Goal: Task Accomplishment & Management: Manage account settings

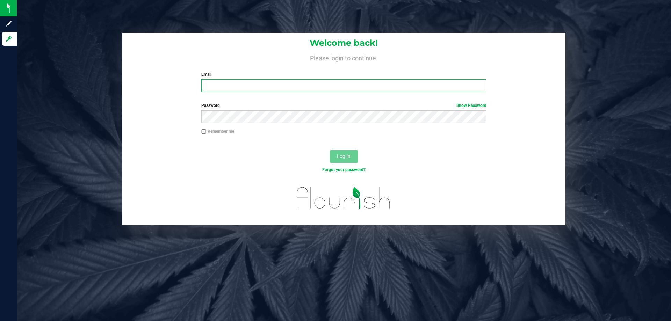
click at [221, 84] on input "Email" at bounding box center [343, 85] width 285 height 13
type input "[EMAIL_ADDRESS][DOMAIN_NAME]"
click at [330, 150] on button "Log In" at bounding box center [344, 156] width 28 height 13
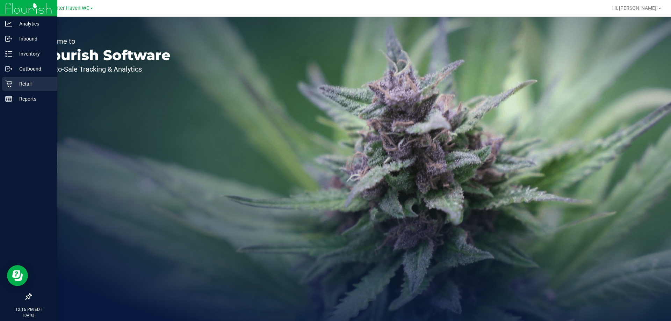
click at [27, 83] on p "Retail" at bounding box center [33, 84] width 42 height 8
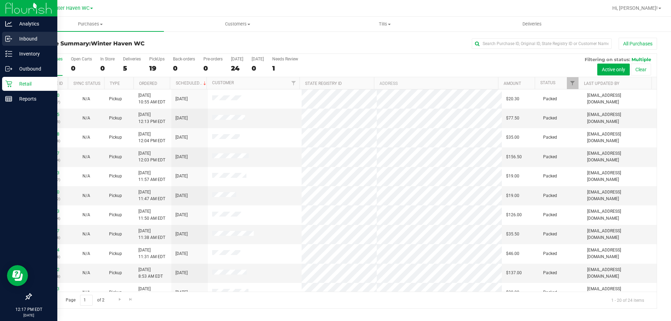
click at [14, 39] on p "Inbound" at bounding box center [33, 39] width 42 height 8
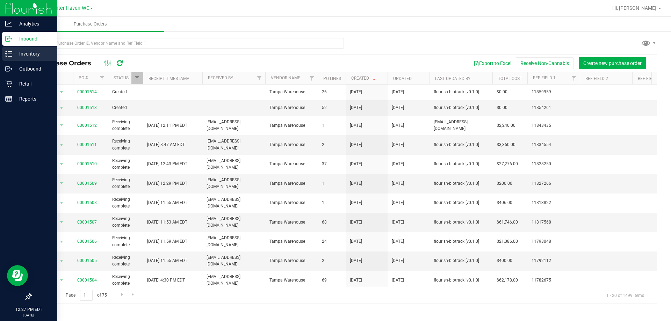
click at [22, 56] on p "Inventory" at bounding box center [33, 54] width 42 height 8
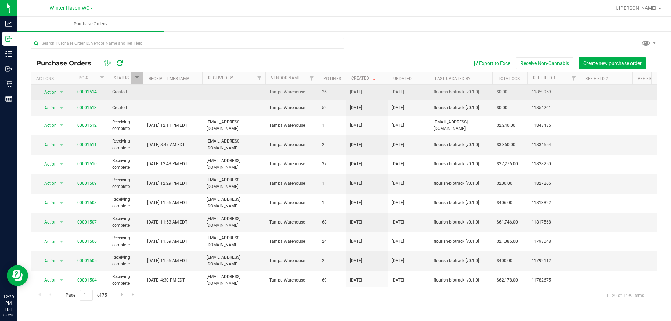
click at [88, 93] on link "00001514" at bounding box center [87, 92] width 20 height 5
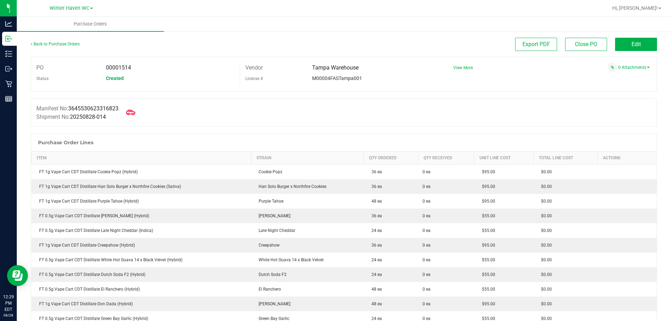
click at [133, 111] on icon at bounding box center [130, 112] width 9 height 5
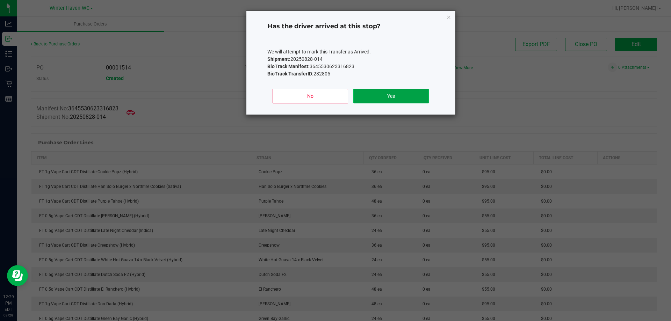
click at [384, 92] on button "Yes" at bounding box center [391, 96] width 75 height 15
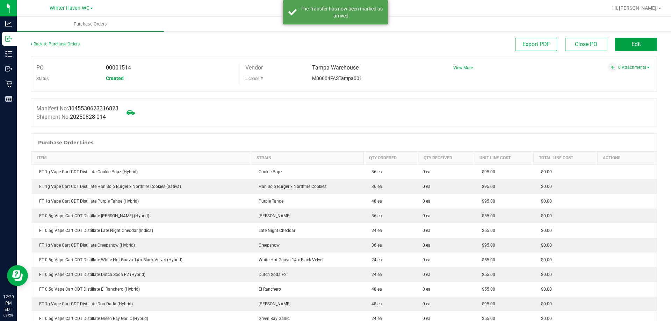
click at [635, 44] on span "Edit" at bounding box center [636, 44] width 9 height 7
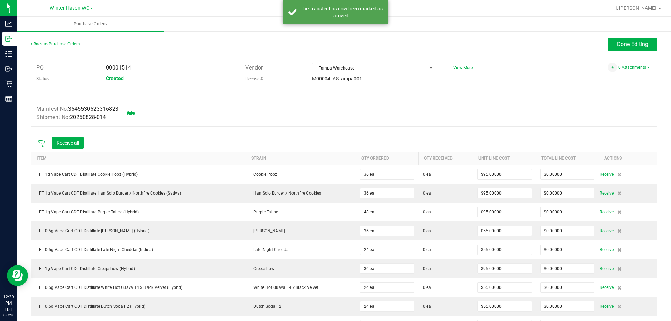
click at [42, 142] on icon at bounding box center [41, 143] width 7 height 7
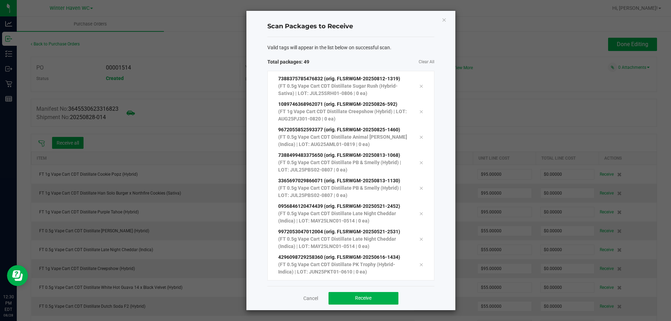
scroll to position [1059, 0]
click at [350, 298] on button "Receive" at bounding box center [364, 298] width 70 height 13
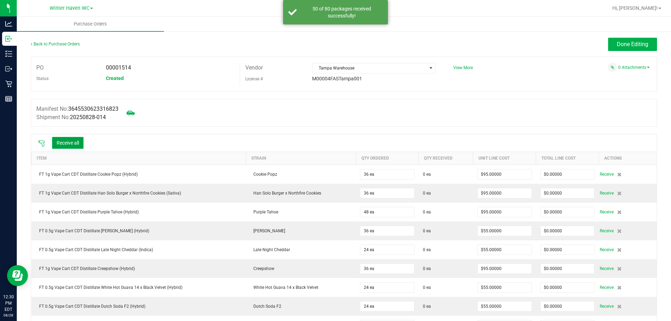
click at [66, 143] on button "Receive all" at bounding box center [67, 143] width 31 height 12
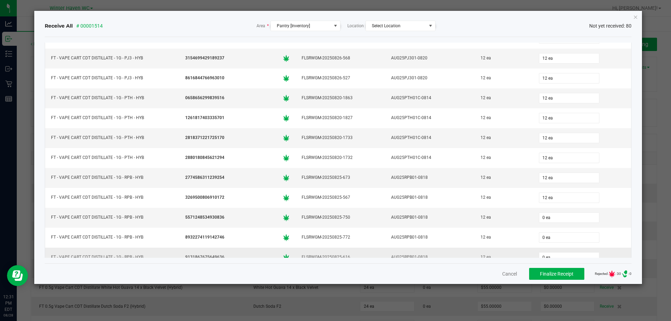
scroll to position [1395, 0]
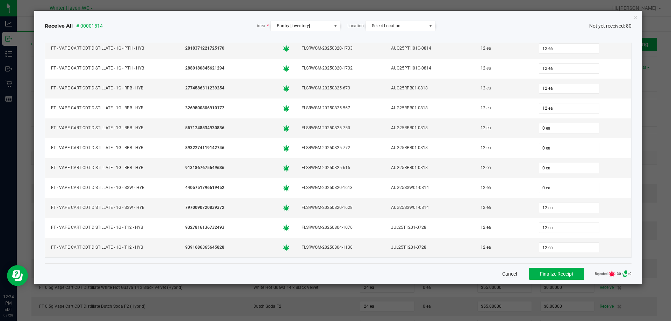
click at [502, 277] on button "Cancel" at bounding box center [509, 274] width 15 height 7
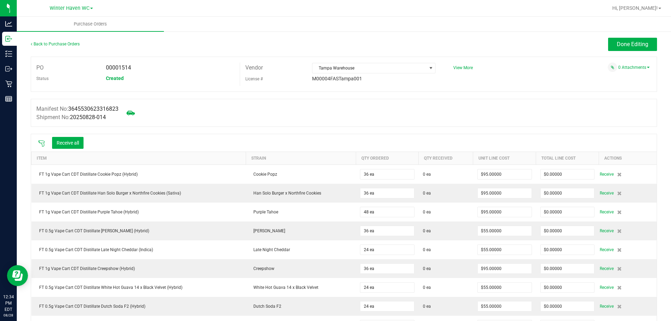
click at [41, 144] on icon at bounding box center [41, 143] width 7 height 7
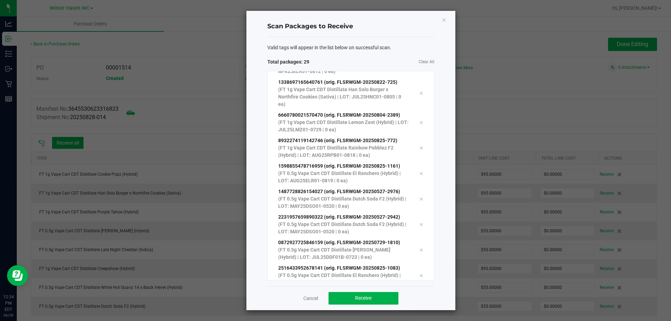
scroll to position [571, 0]
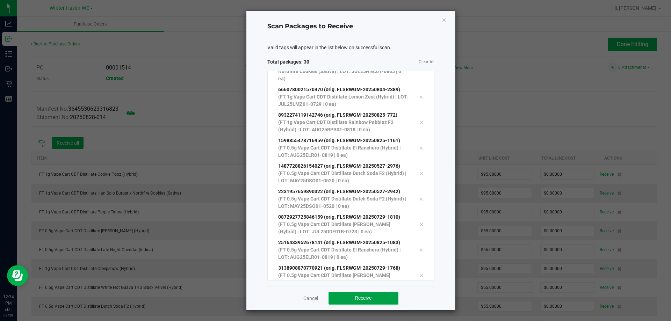
click at [358, 302] on button "Receive" at bounding box center [364, 298] width 70 height 13
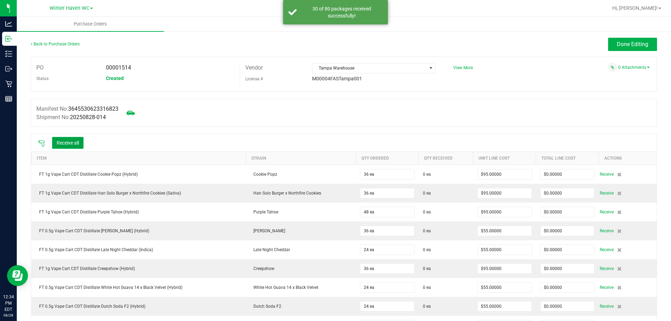
click at [77, 142] on button "Receive all" at bounding box center [67, 143] width 31 height 12
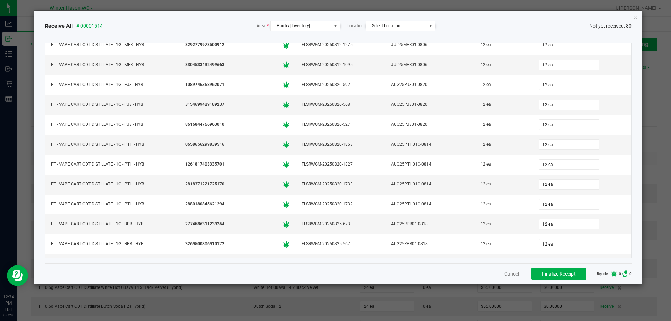
scroll to position [1395, 0]
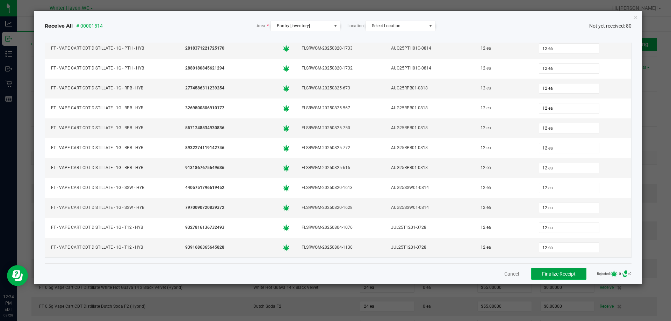
click at [566, 277] on button "Finalize Receipt" at bounding box center [559, 274] width 55 height 12
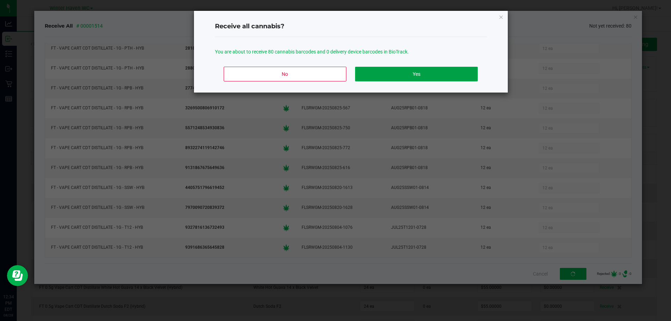
click at [424, 80] on button "Yes" at bounding box center [416, 74] width 122 height 15
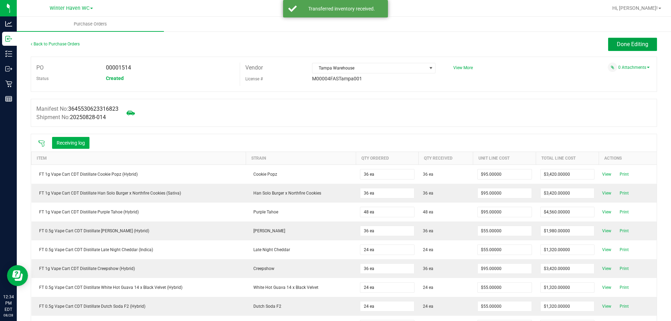
click at [621, 44] on span "Done Editing" at bounding box center [632, 44] width 31 height 7
